Goal: Contribute content

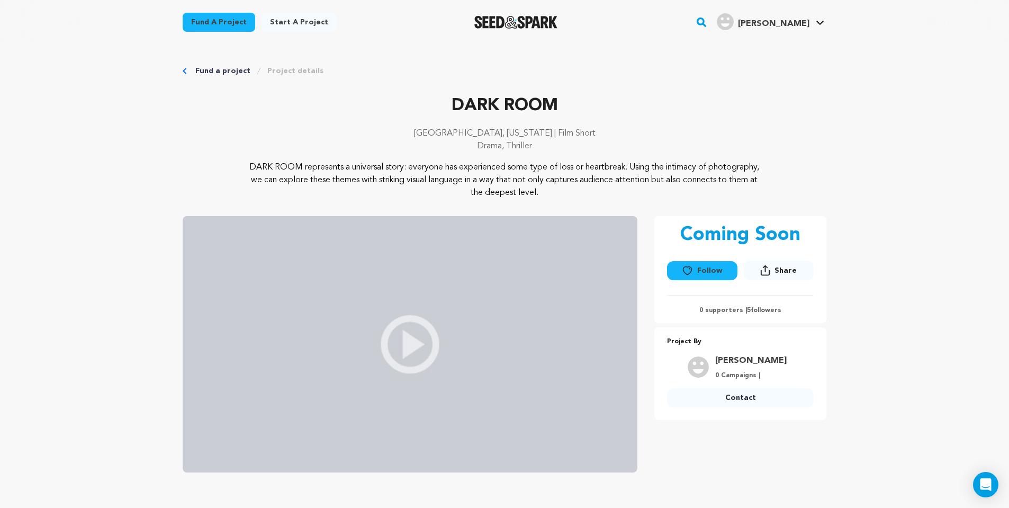
scroll to position [569, 0]
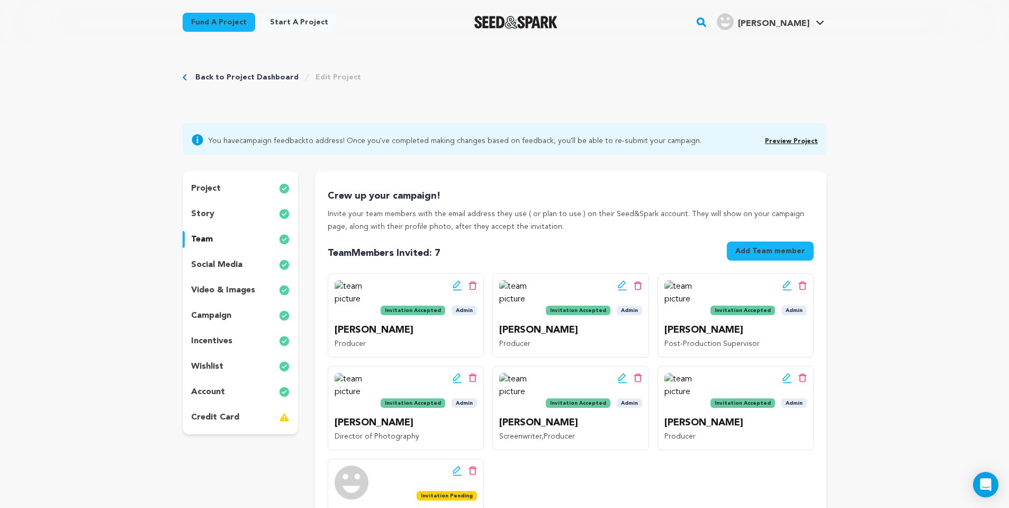
scroll to position [55, 0]
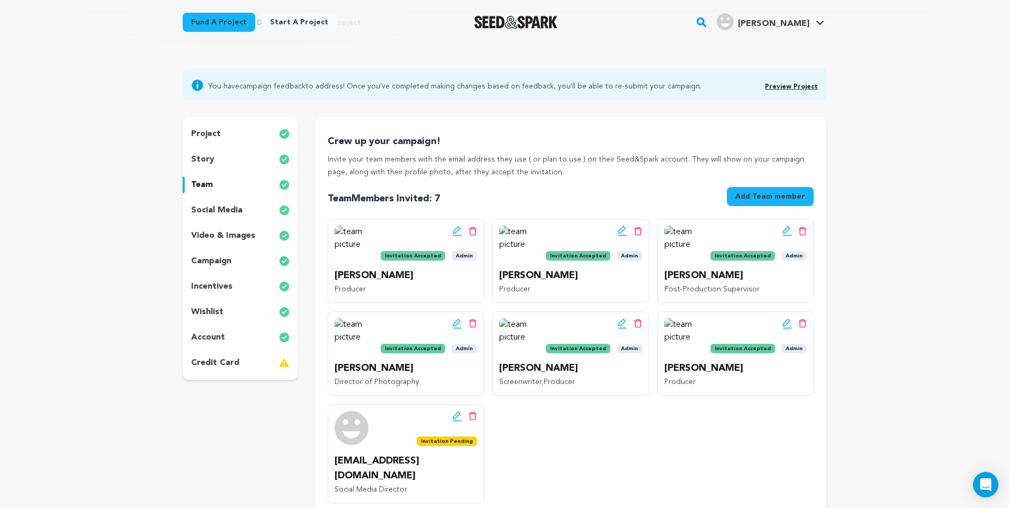
click at [222, 159] on div "story" at bounding box center [240, 159] width 115 height 17
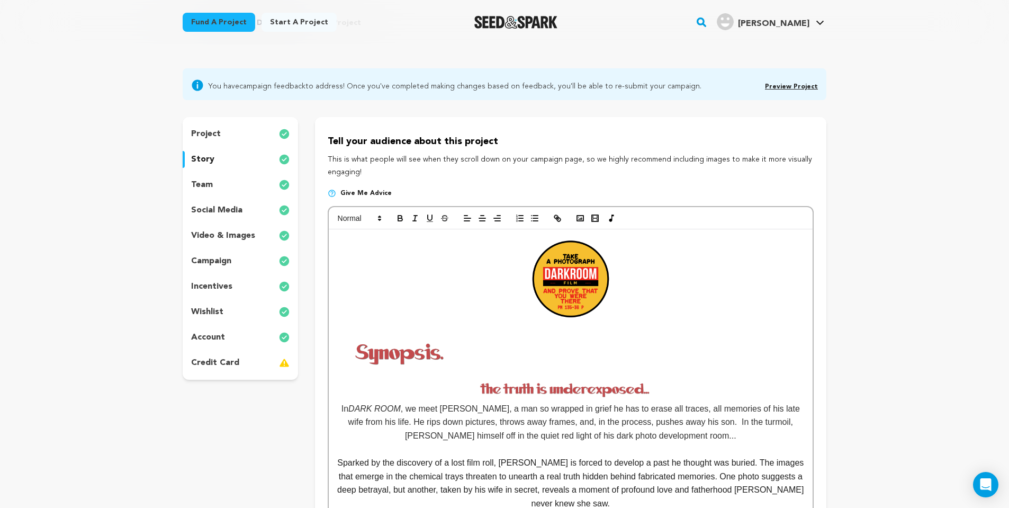
click at [577, 262] on img at bounding box center [570, 280] width 89 height 89
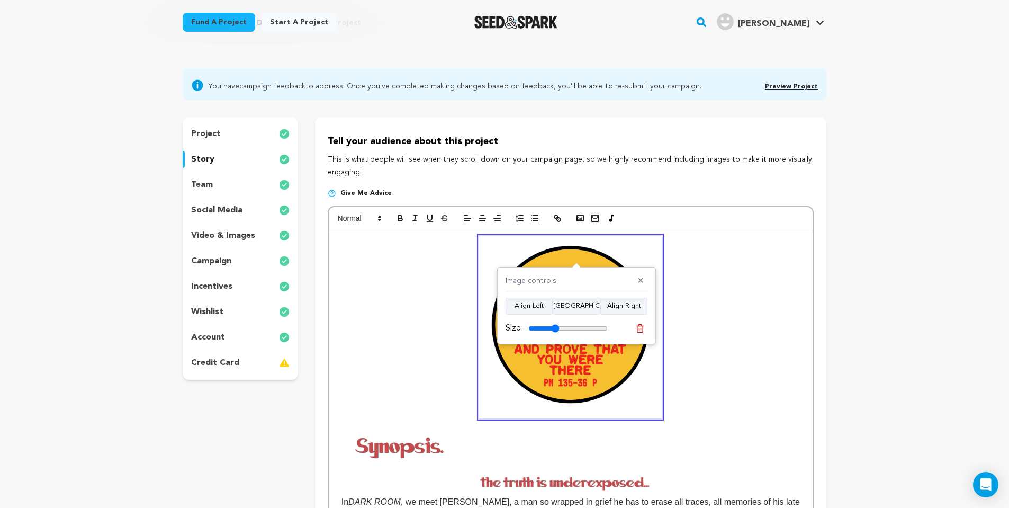
drag, startPoint x: 540, startPoint y: 328, endPoint x: 556, endPoint y: 330, distance: 16.0
type input "39"
click at [556, 330] on input "range" at bounding box center [567, 328] width 79 height 8
click at [742, 266] on p at bounding box center [571, 327] width 468 height 183
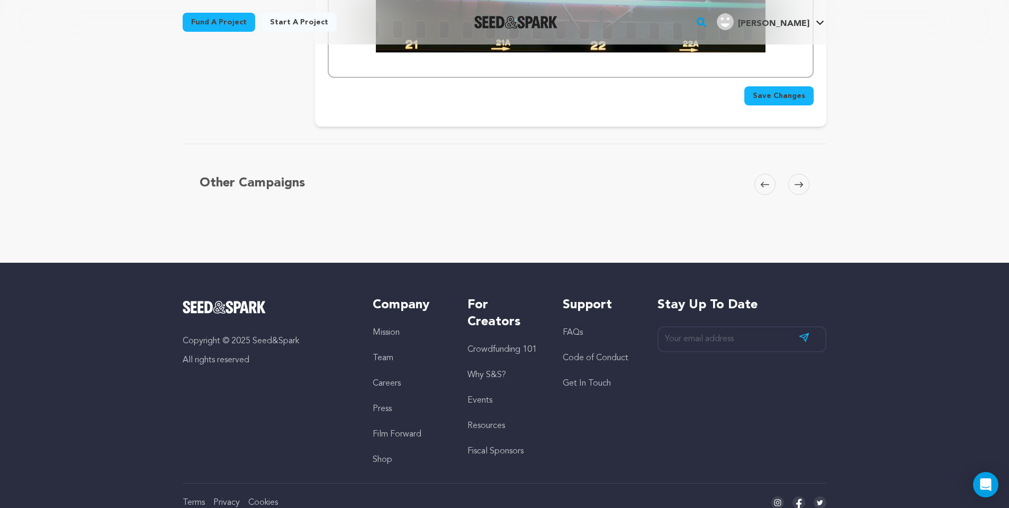
scroll to position [2949, 0]
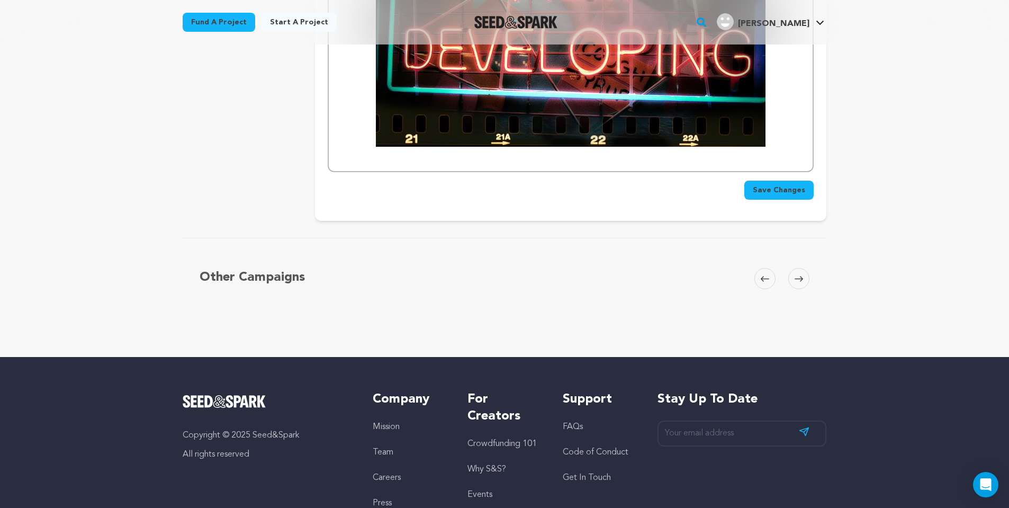
click at [792, 185] on span "Save Changes" at bounding box center [779, 190] width 52 height 11
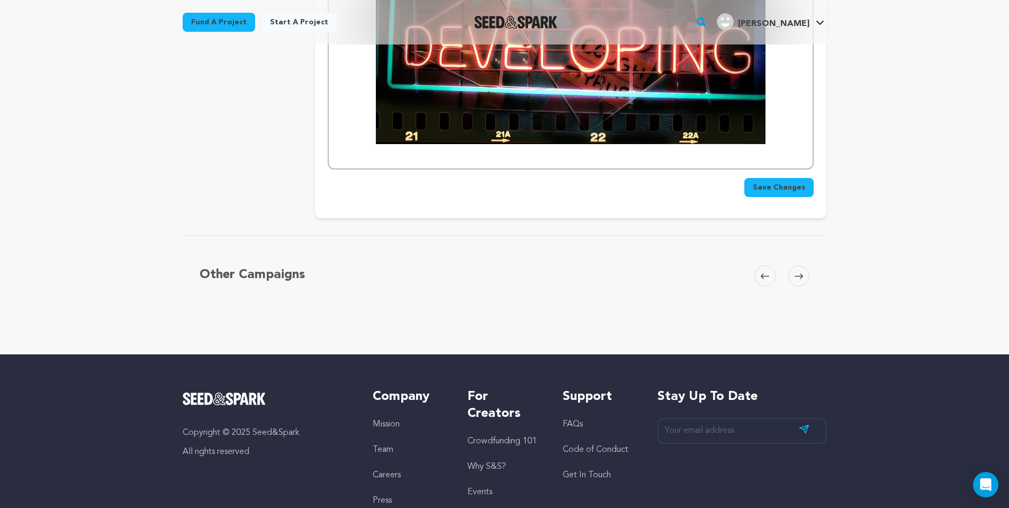
scroll to position [2875, 0]
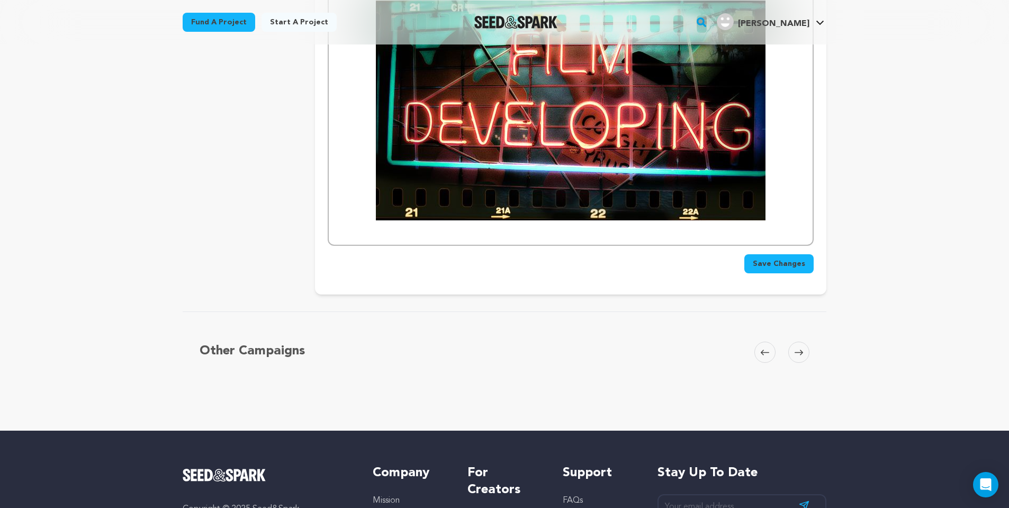
click at [793, 258] on span "Save Changes" at bounding box center [779, 263] width 52 height 11
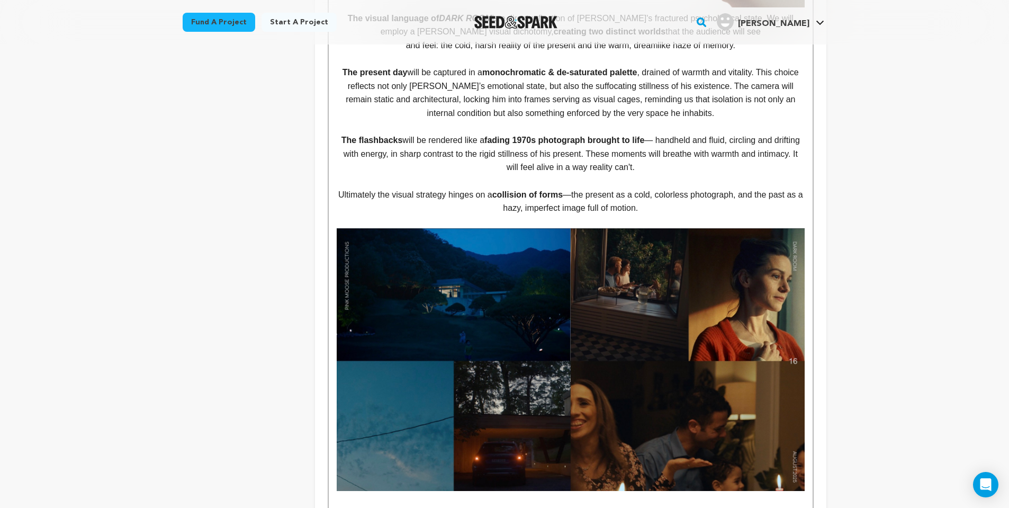
scroll to position [1611, 0]
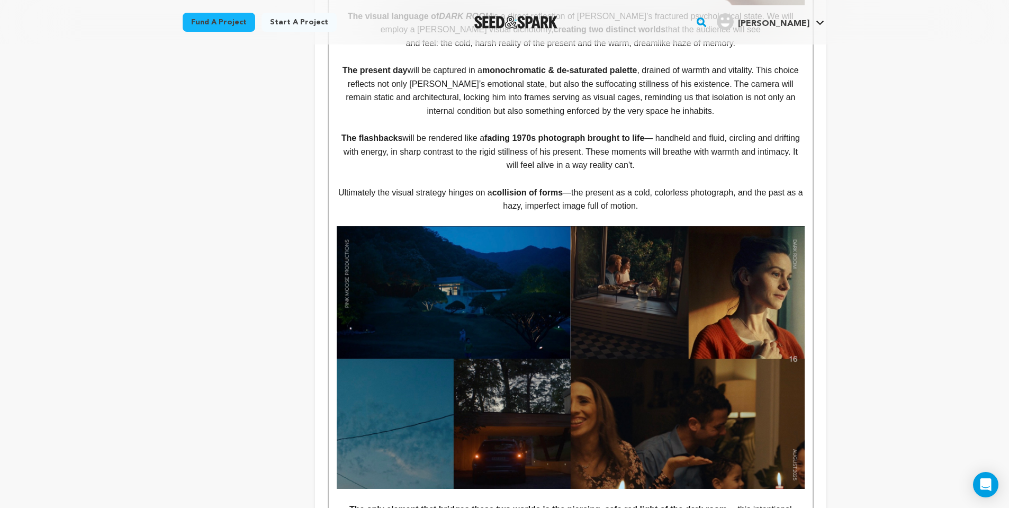
click at [587, 257] on img at bounding box center [571, 357] width 468 height 263
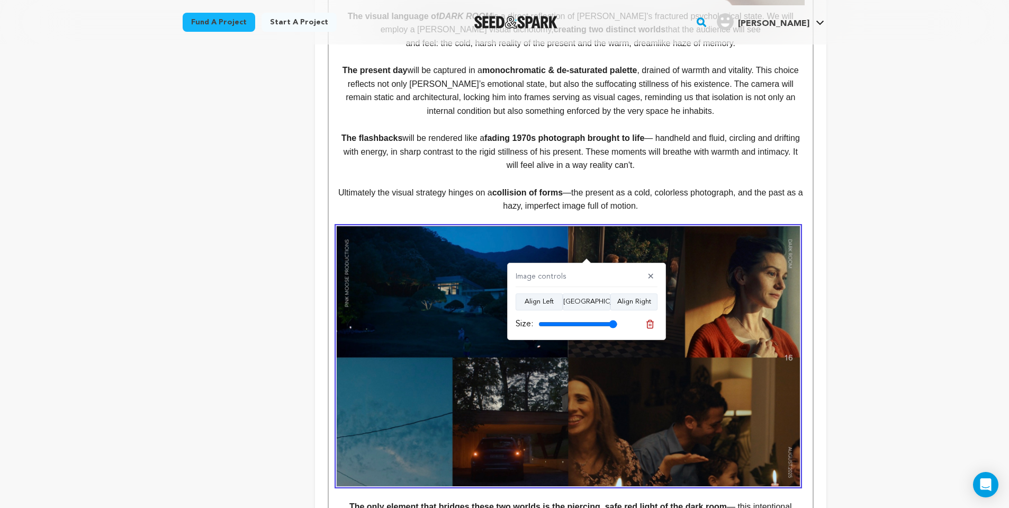
type input "100"
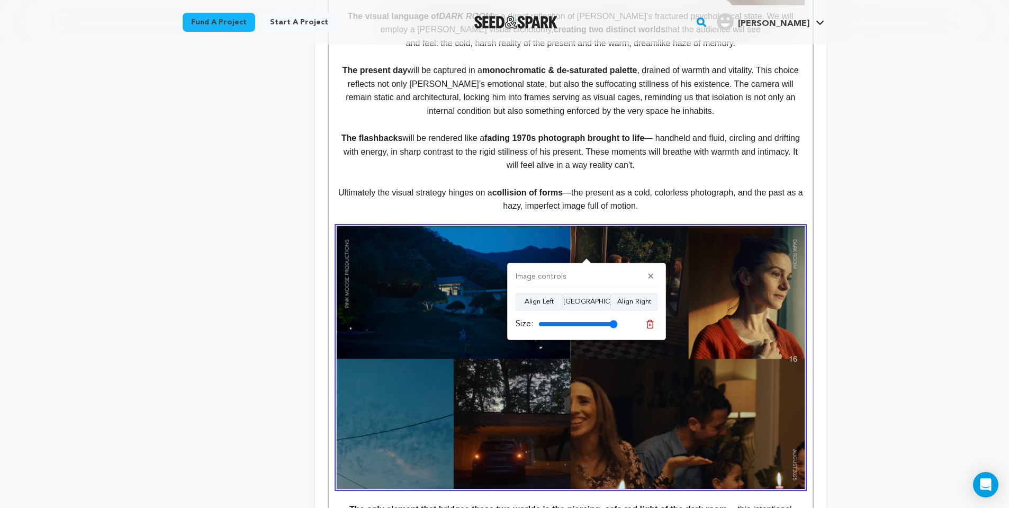
drag, startPoint x: 611, startPoint y: 326, endPoint x: 618, endPoint y: 320, distance: 9.0
click at [618, 320] on div "Size:" at bounding box center [587, 324] width 142 height 15
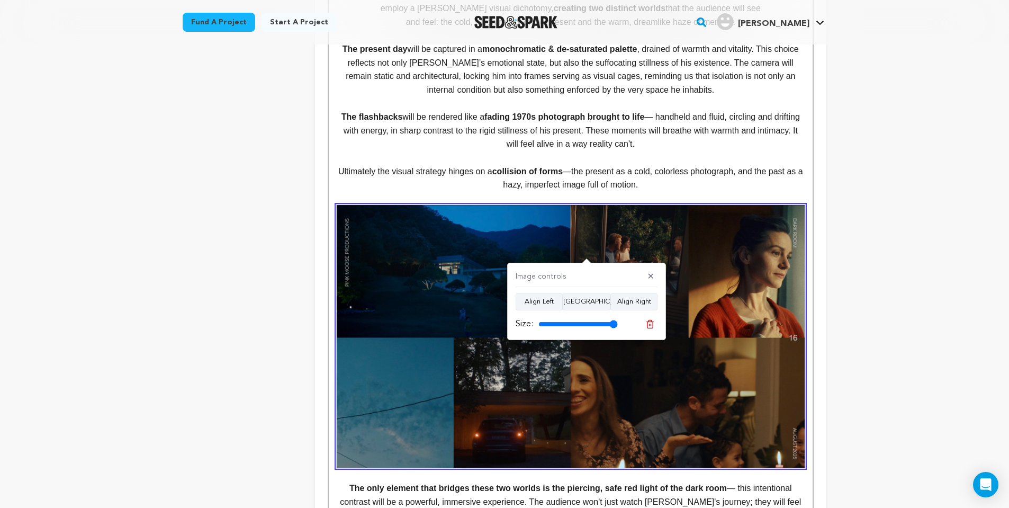
scroll to position [1635, 0]
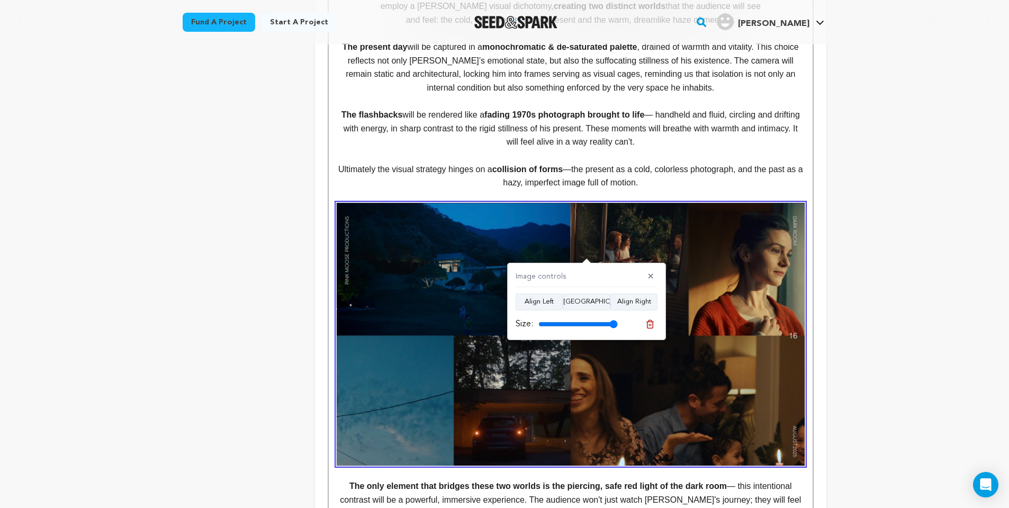
click at [870, 274] on div "Back to Project Dashboard Edit Project You have campaign feedback to address! O…" at bounding box center [504, 180] width 1009 height 3541
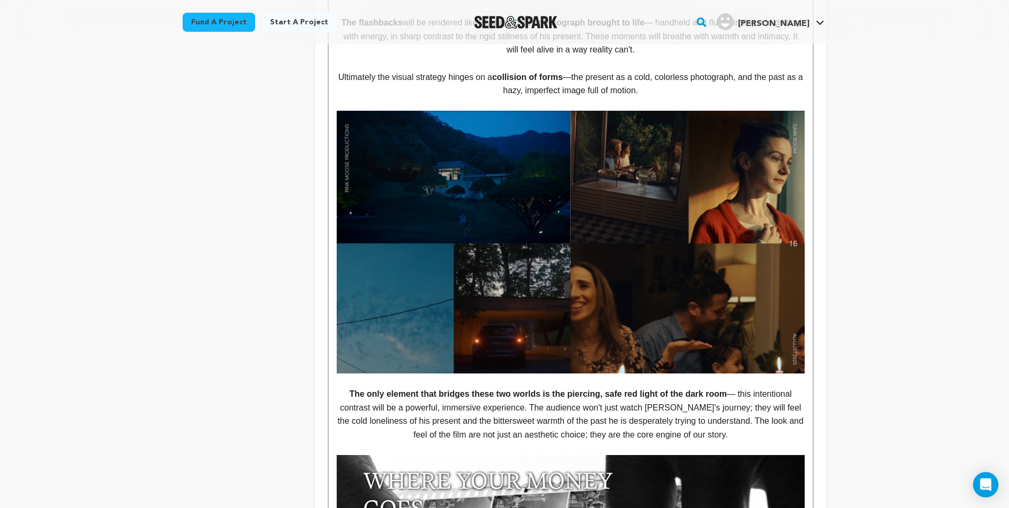
scroll to position [1814, 0]
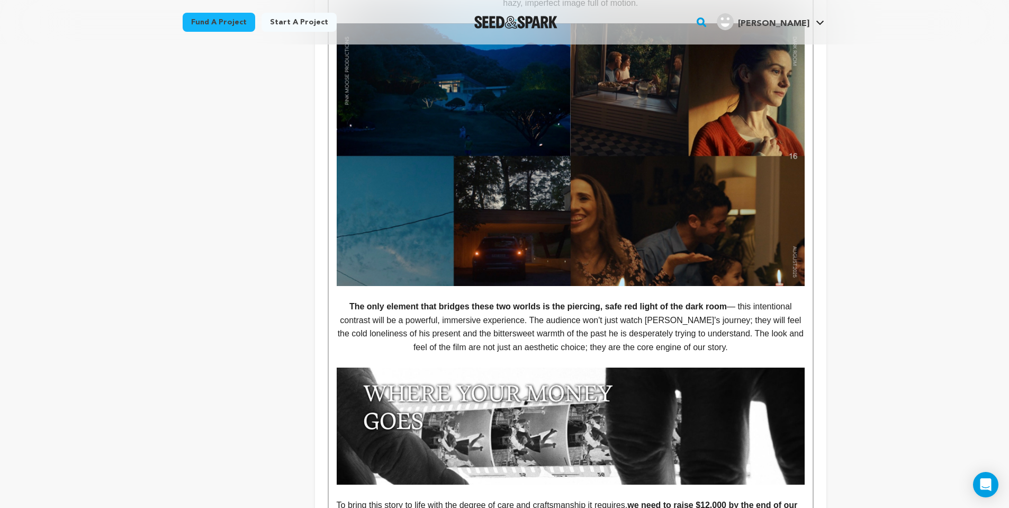
click at [539, 139] on img at bounding box center [571, 154] width 468 height 263
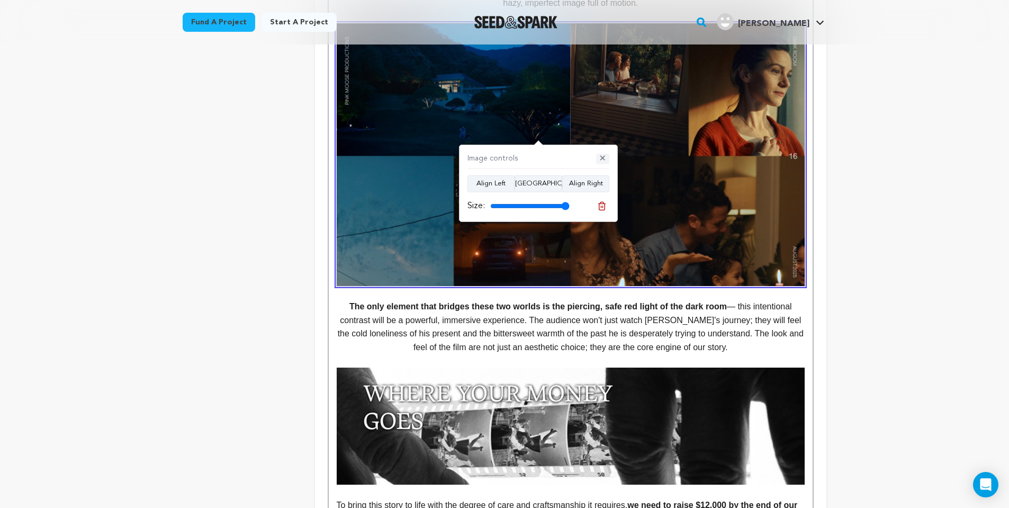
click at [605, 161] on button "✕" at bounding box center [602, 159] width 13 height 11
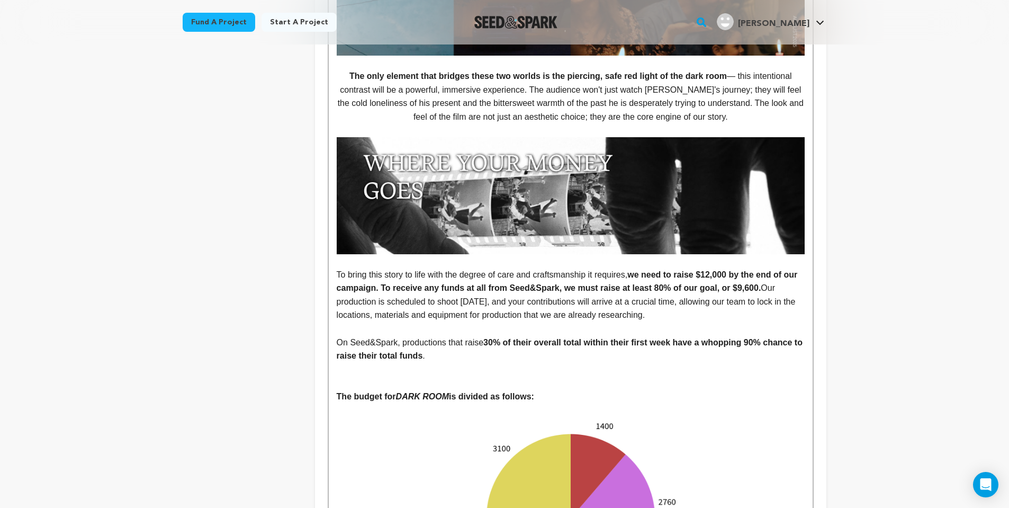
scroll to position [2079, 0]
